Goal: Contribute content

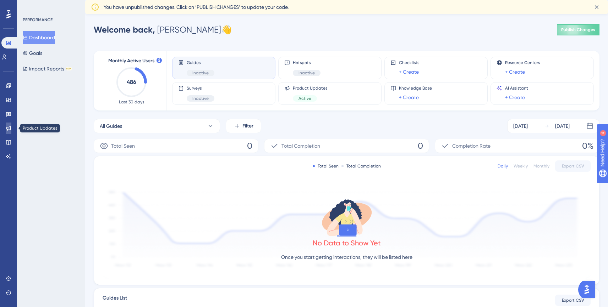
click at [10, 131] on link at bounding box center [9, 128] width 6 height 11
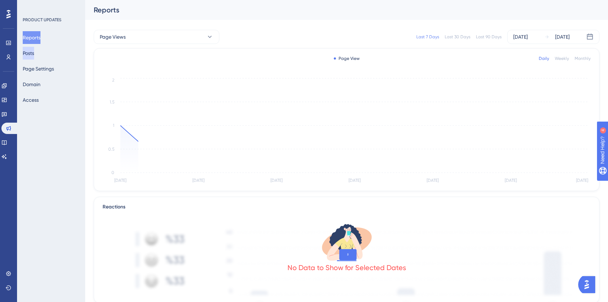
click at [33, 55] on button "Posts" at bounding box center [28, 53] width 11 height 13
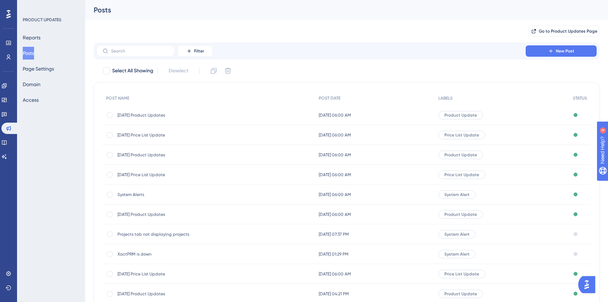
click at [153, 114] on span "[DATE] Product Updates" at bounding box center [173, 115] width 113 height 6
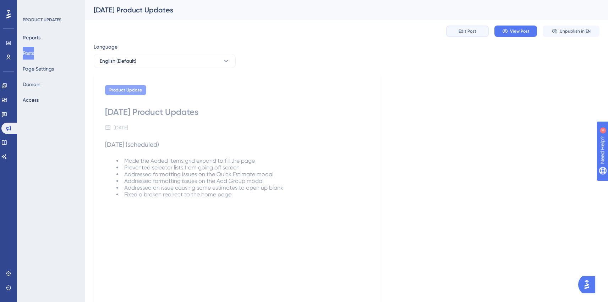
click at [467, 33] on span "Edit Post" at bounding box center [467, 31] width 18 height 6
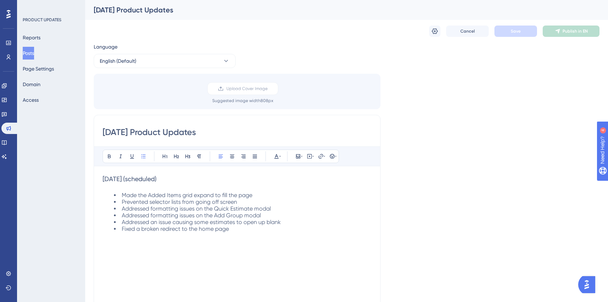
click at [181, 179] on h3 "[DATE] (scheduled)" at bounding box center [236, 179] width 269 height 9
click at [507, 29] on button "Save" at bounding box center [515, 31] width 43 height 11
